Goal: Transaction & Acquisition: Subscribe to service/newsletter

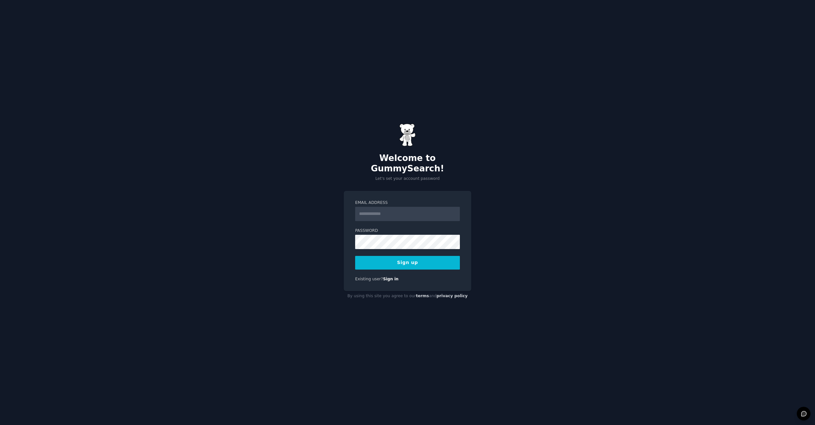
click at [384, 212] on input "Email Address" at bounding box center [407, 214] width 105 height 14
type input "**********"
paste input "**********"
type input "**********"
click at [355, 256] on button "Sign up" at bounding box center [407, 263] width 105 height 14
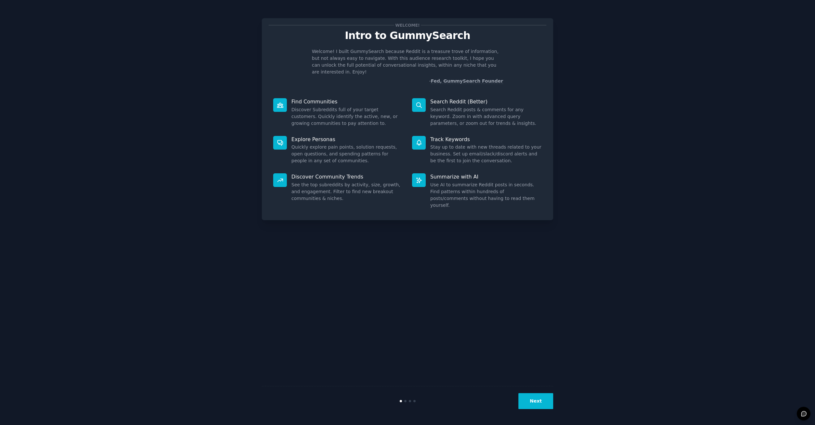
click at [537, 401] on button "Next" at bounding box center [535, 401] width 35 height 16
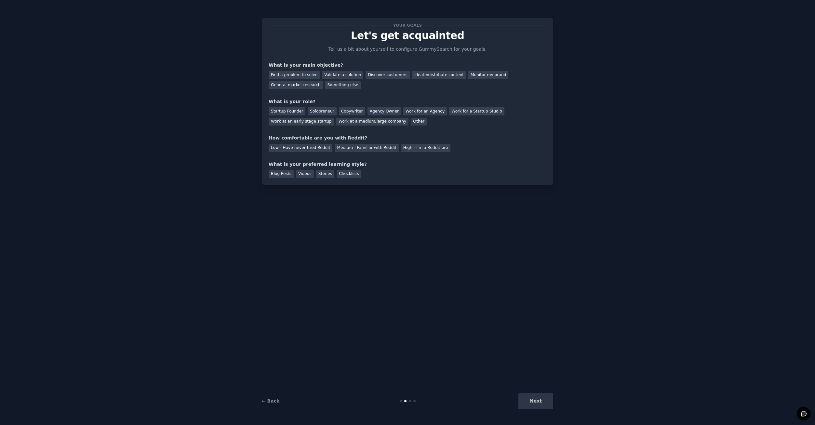
click at [537, 401] on div "Next" at bounding box center [504, 401] width 97 height 16
click at [293, 66] on div "What is your main objective?" at bounding box center [408, 65] width 278 height 7
click at [295, 72] on div "Find a problem to solve" at bounding box center [294, 75] width 51 height 8
click at [289, 111] on div "Startup Founder" at bounding box center [287, 111] width 37 height 8
click at [352, 151] on div "Medium - Familiar with Reddit" at bounding box center [367, 148] width 64 height 8
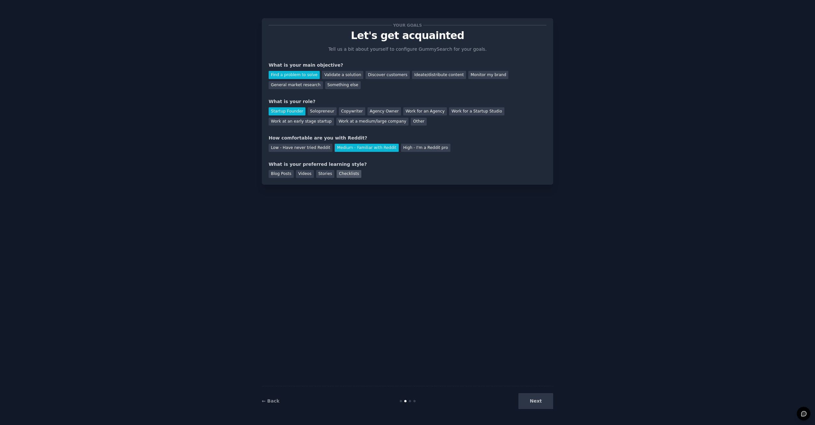
click at [345, 174] on div "Checklists" at bounding box center [348, 174] width 25 height 8
click at [456, 109] on div "Work for a Startup Studio" at bounding box center [476, 111] width 55 height 8
click at [415, 110] on div "Work for an Agency" at bounding box center [425, 111] width 44 height 8
click at [350, 74] on div "Validate a solution" at bounding box center [342, 75] width 41 height 8
click at [306, 73] on div "Find a problem to solve" at bounding box center [294, 75] width 51 height 8
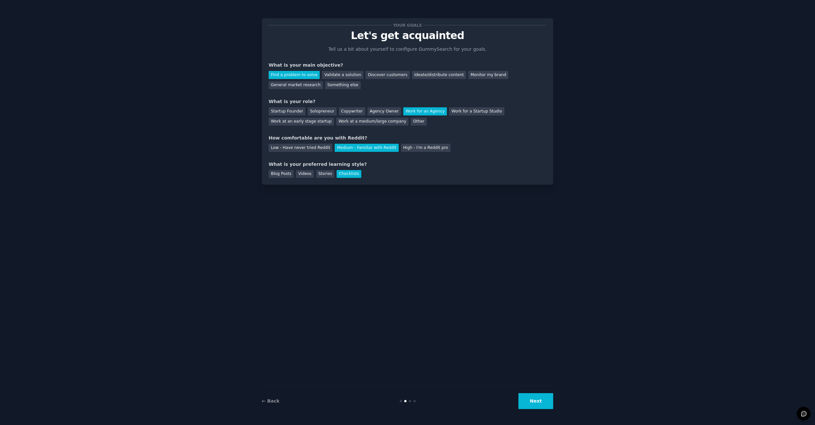
click at [531, 389] on div "← Back Next" at bounding box center [407, 401] width 291 height 30
click at [533, 399] on button "Next" at bounding box center [535, 401] width 35 height 16
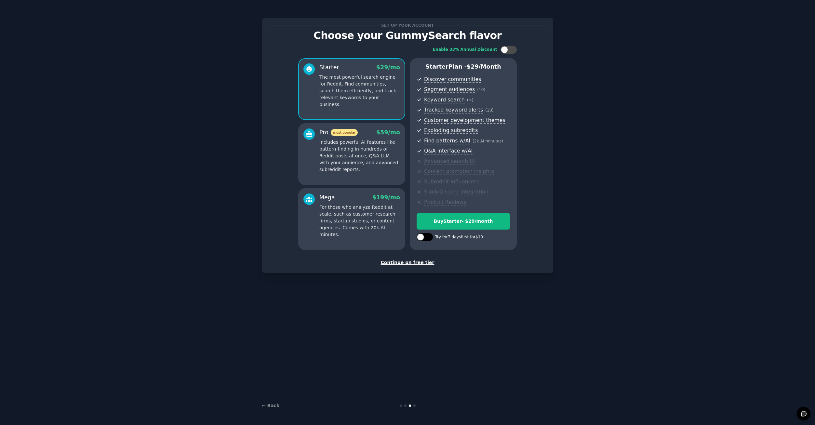
click at [420, 234] on div at bounding box center [420, 236] width 7 height 7
checkbox input "true"
click at [360, 163] on p "Includes powerful AI features like pattern-finding in hundreds of Reddit posts …" at bounding box center [359, 156] width 81 height 34
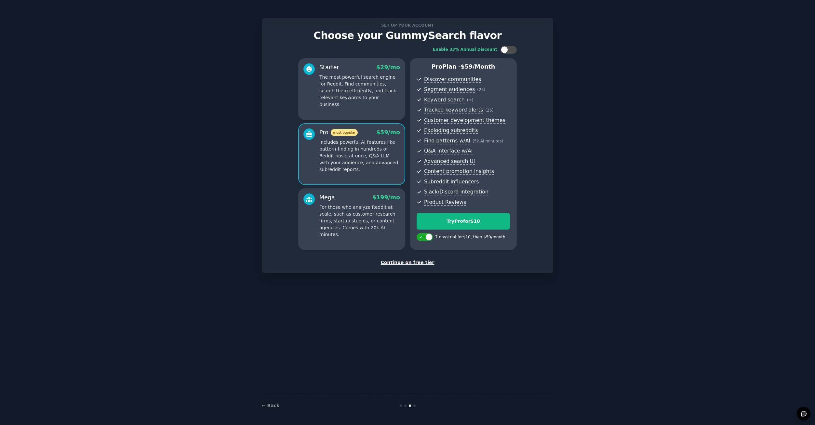
click at [349, 206] on p "For those who analyze Reddit at scale, such as customer research firms, startup…" at bounding box center [359, 221] width 81 height 34
click at [422, 263] on div "Continue on free tier" at bounding box center [408, 262] width 278 height 7
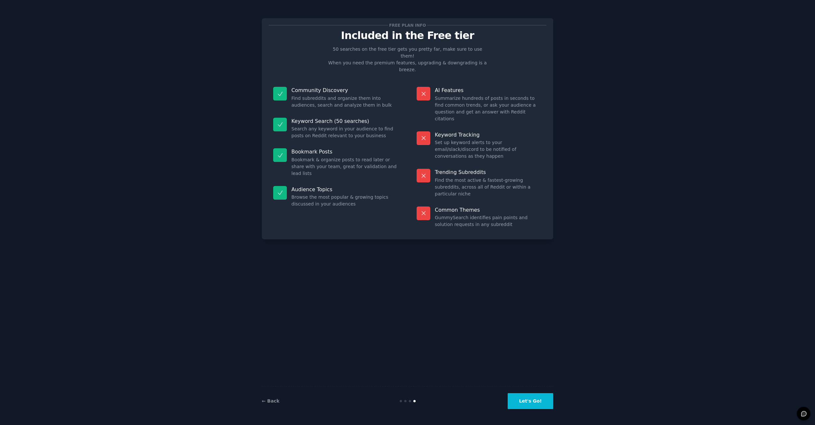
click at [526, 410] on div "← Back Let's Go!" at bounding box center [407, 401] width 291 height 30
click at [527, 404] on button "Let's Go!" at bounding box center [531, 401] width 46 height 16
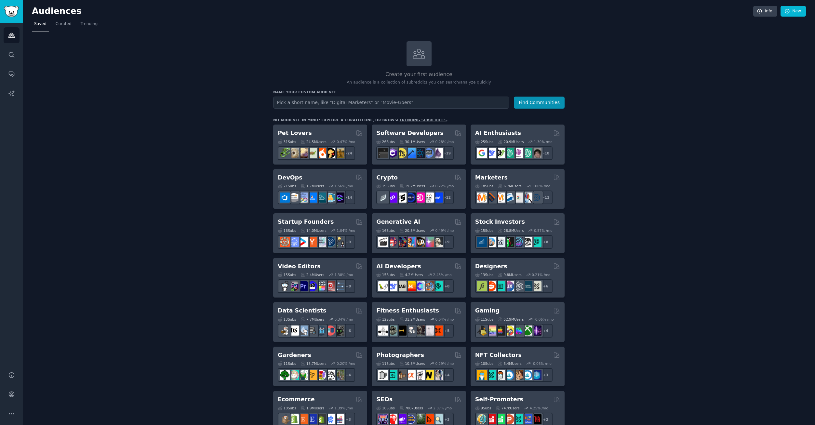
click at [405, 104] on input "text" at bounding box center [391, 103] width 236 height 12
click at [56, 27] on span "Curated" at bounding box center [64, 24] width 16 height 6
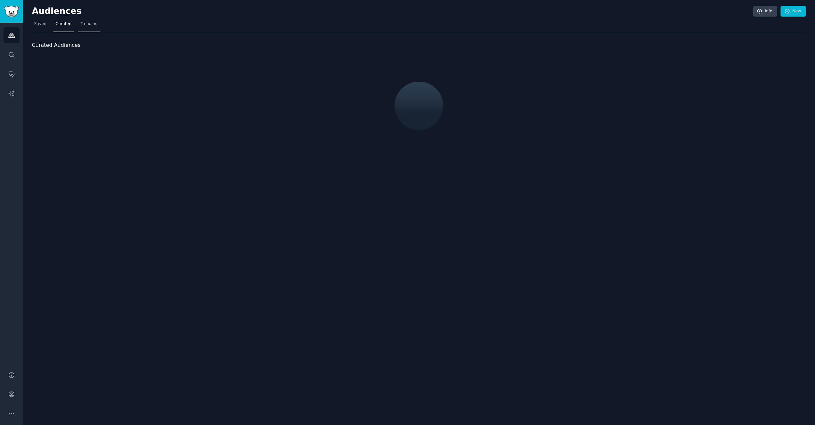
click at [81, 25] on span "Trending" at bounding box center [89, 24] width 17 height 6
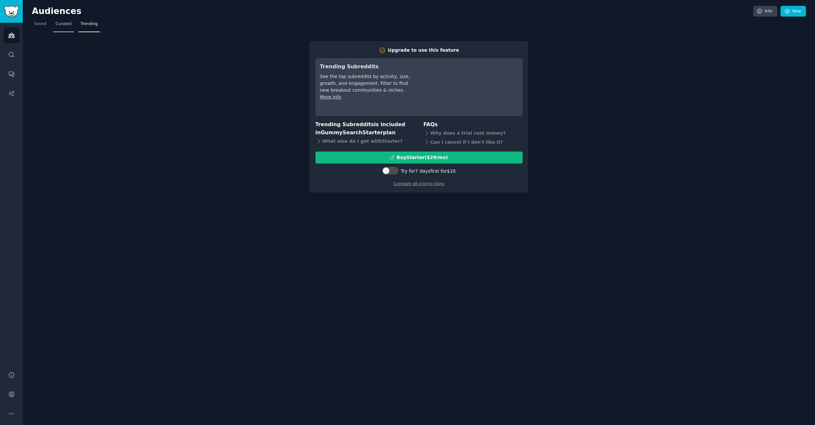
click at [65, 25] on span "Curated" at bounding box center [64, 24] width 16 height 6
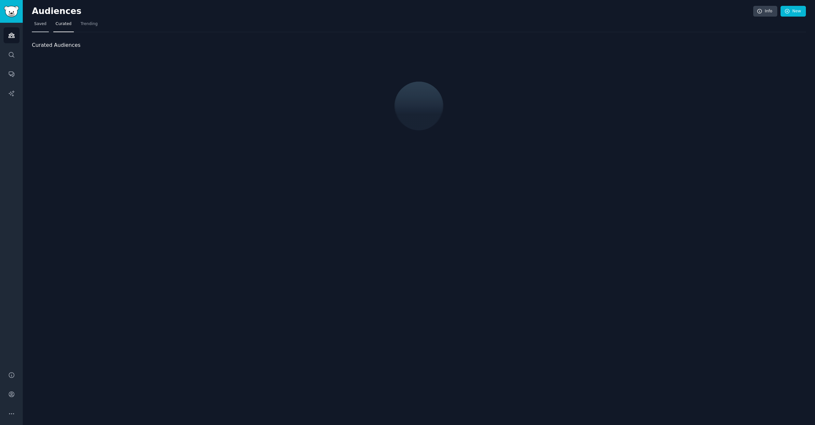
click at [42, 25] on span "Saved" at bounding box center [40, 24] width 12 height 6
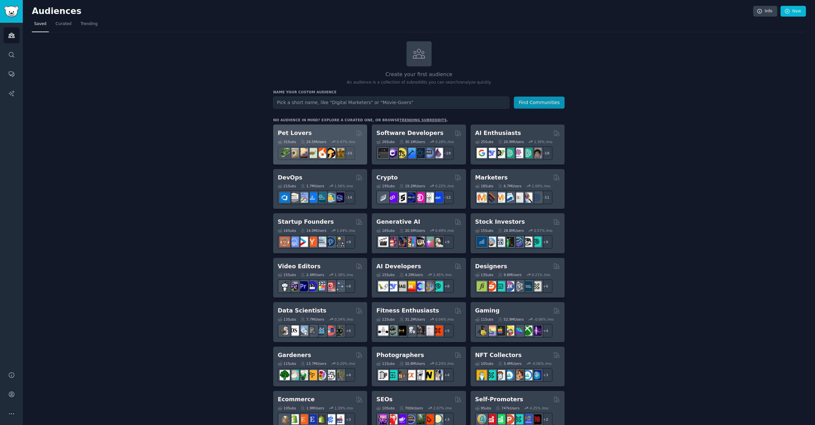
click at [307, 129] on div "Pet Lovers Curated by GummySearch" at bounding box center [320, 133] width 85 height 8
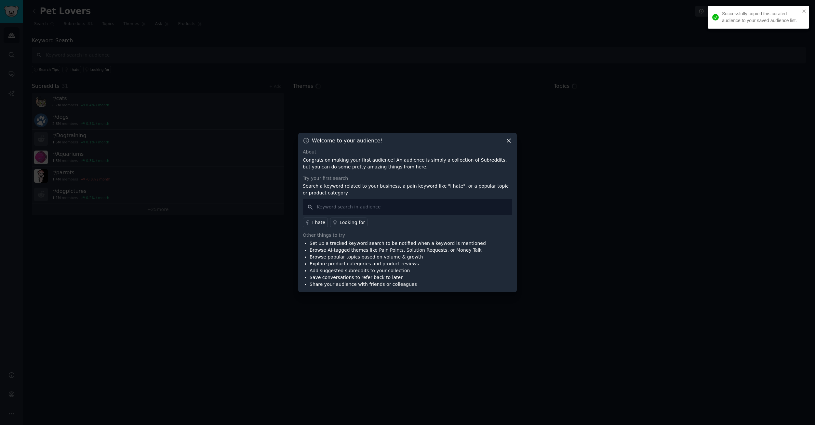
click at [510, 140] on icon at bounding box center [508, 140] width 7 height 7
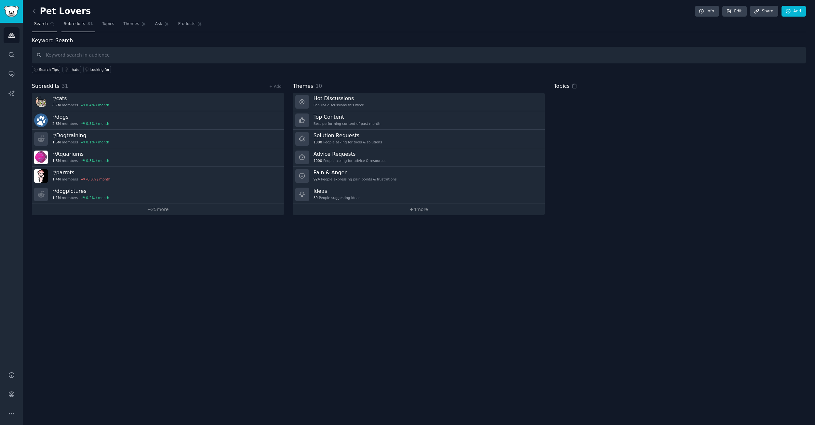
click at [67, 24] on span "Subreddits" at bounding box center [74, 24] width 21 height 6
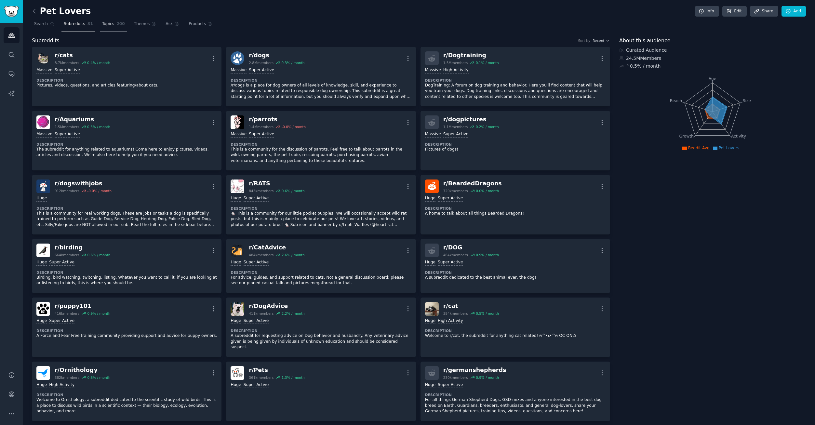
click at [105, 27] on span "Topics" at bounding box center [108, 24] width 12 height 6
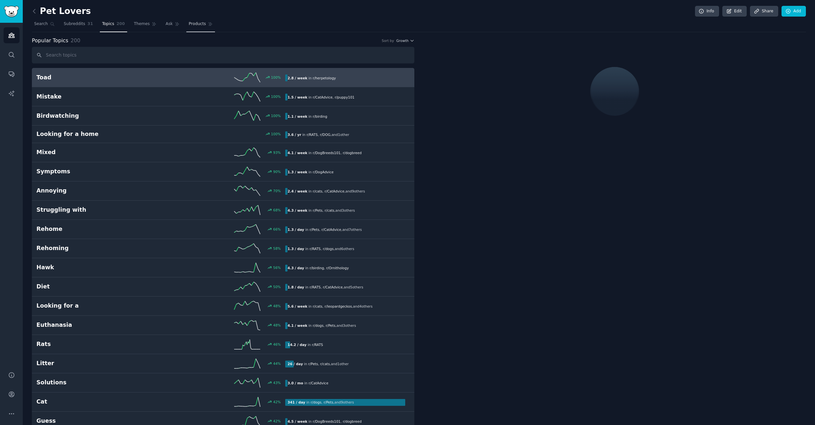
click at [189, 25] on span "Products" at bounding box center [197, 24] width 17 height 6
